Goal: Information Seeking & Learning: Learn about a topic

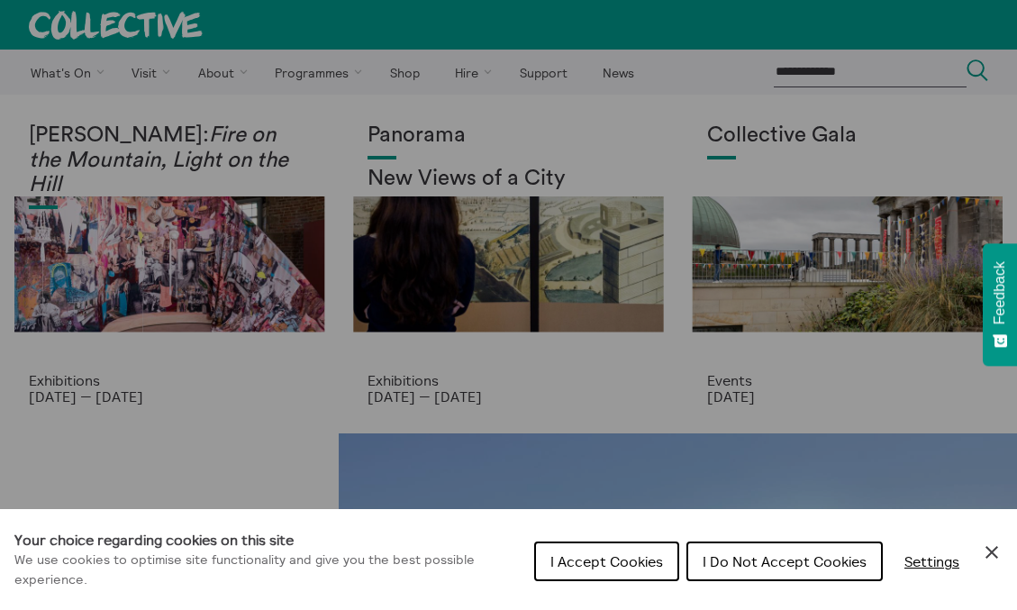
click at [500, 175] on div "Cookie preferences" at bounding box center [508, 305] width 1017 height 610
click at [376, 177] on div "Cookie preferences" at bounding box center [508, 305] width 1017 height 610
click at [619, 557] on span "I Accept Cookies" at bounding box center [606, 561] width 113 height 18
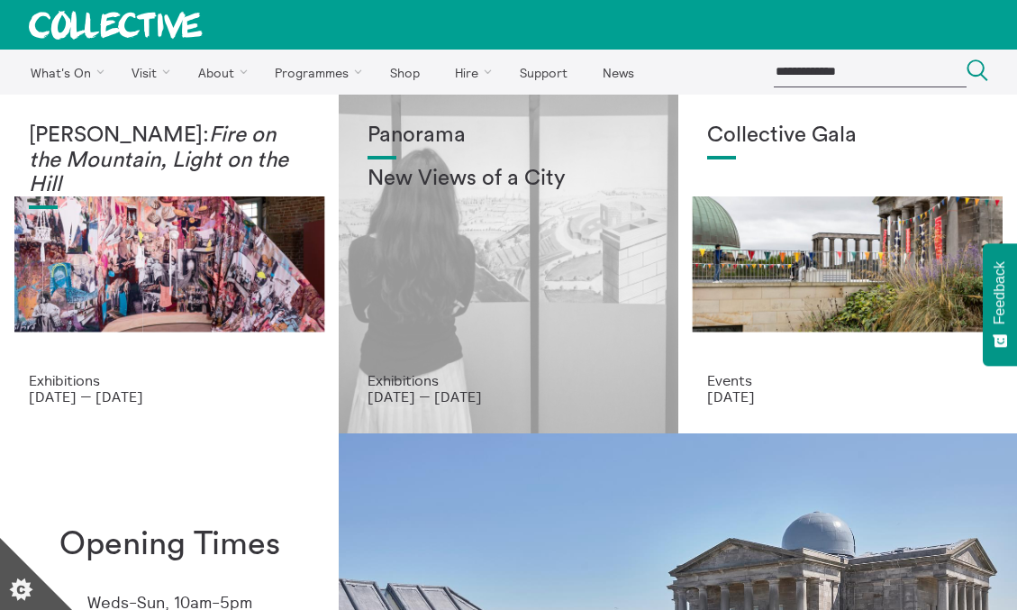
click at [451, 272] on div "Panorama New Views of a City" at bounding box center [507, 247] width 281 height 249
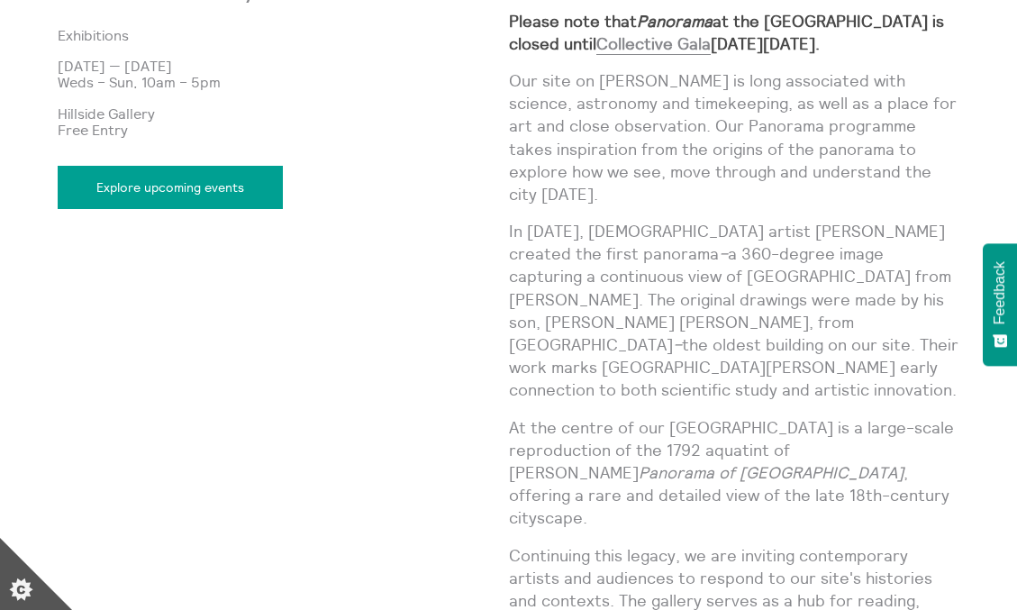
scroll to position [944, 0]
